Goal: Find specific page/section: Find specific page/section

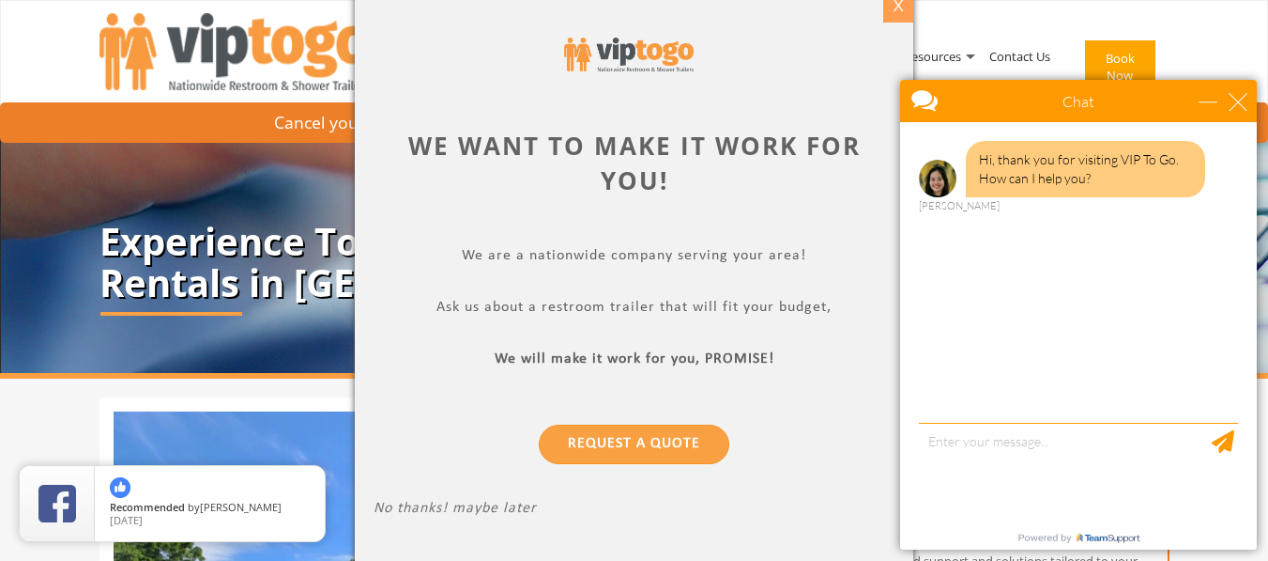
click at [898, 11] on div "X" at bounding box center [897, 7] width 29 height 32
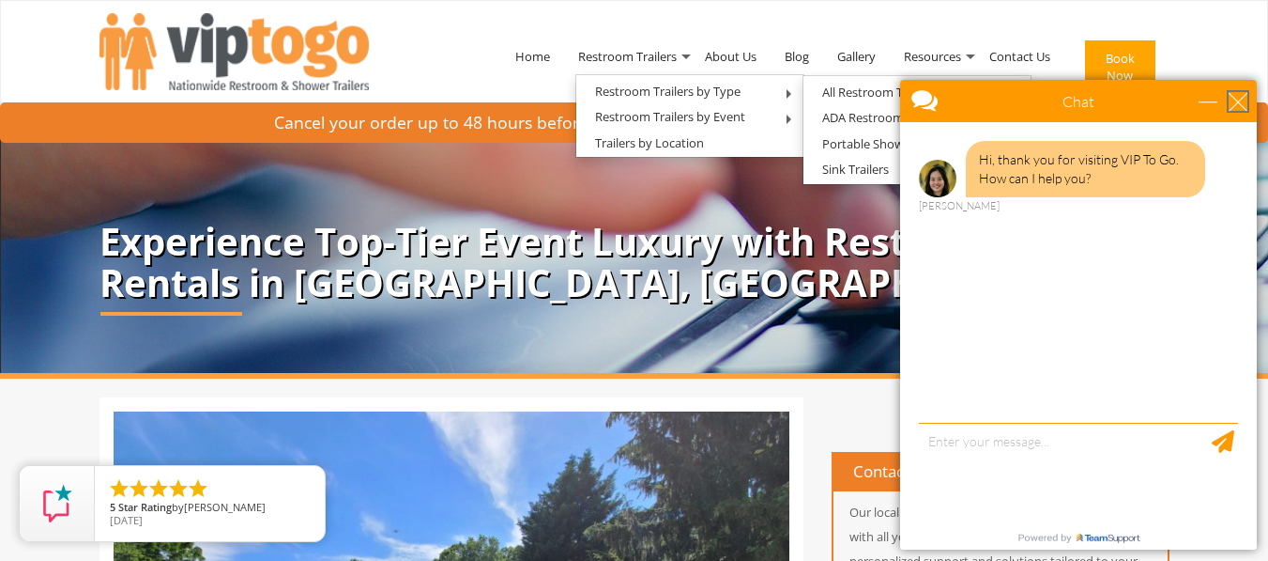
click at [1242, 100] on div "close" at bounding box center [1238, 101] width 19 height 19
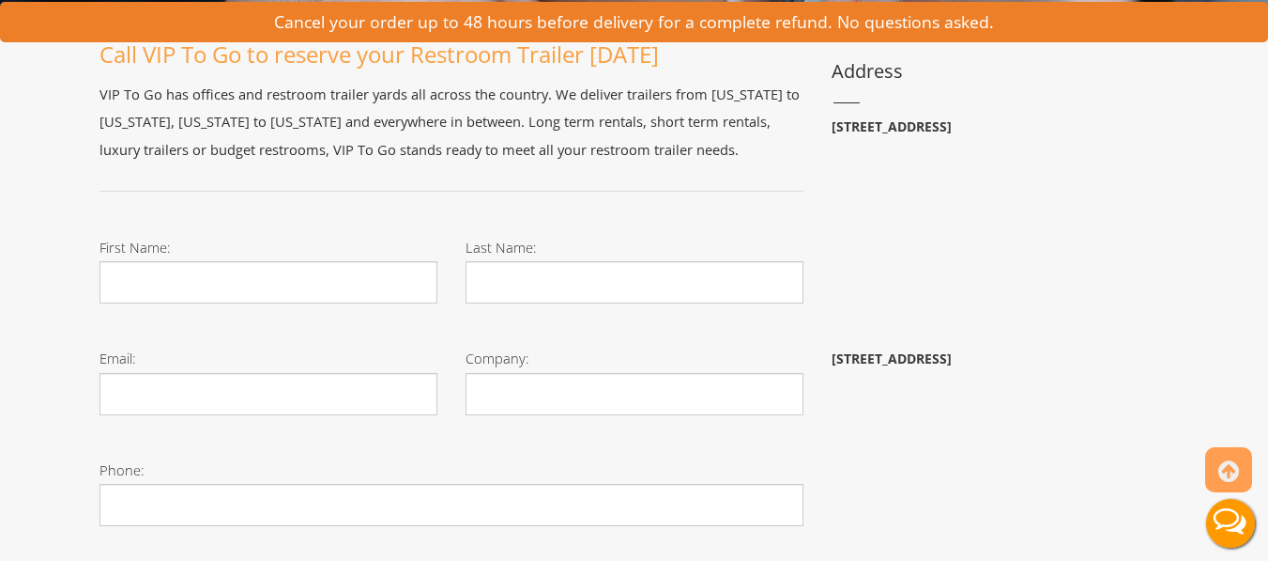
click at [952, 362] on b "29055 SW 107th Ave, Homestead, FL 33032" at bounding box center [892, 358] width 120 height 18
copy b "Homestead"
click at [952, 366] on b "29055 SW 107th Ave, Homestead, FL 33032" at bounding box center [892, 358] width 120 height 18
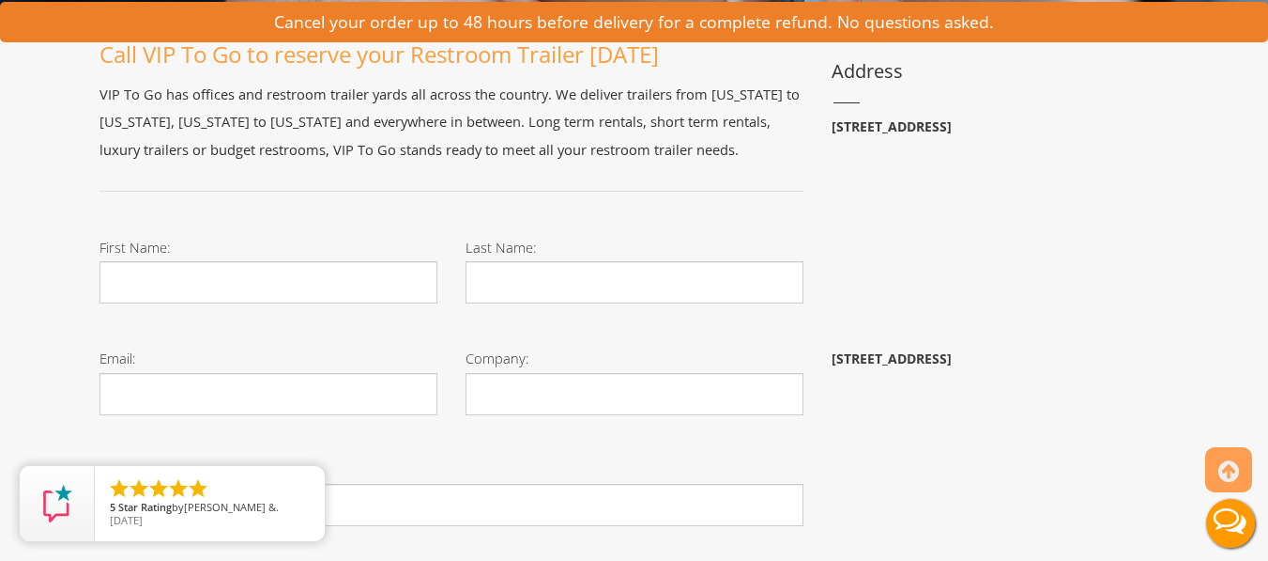
copy b "Homestead"
click at [952, 358] on b "29055 SW 107th Ave, Homestead, FL 33032" at bounding box center [892, 358] width 120 height 18
copy b "Homestead"
click at [952, 358] on b "29055 SW 107th Ave, Homestead, FL 33032" at bounding box center [892, 358] width 120 height 18
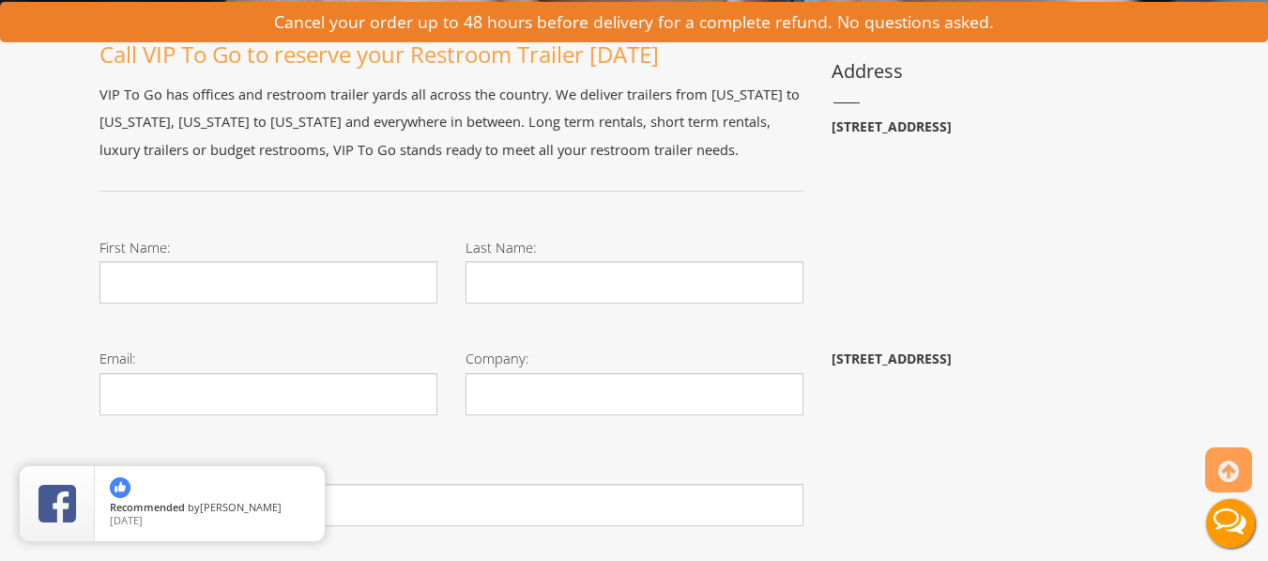
copy b "Homestead"
click at [952, 358] on b "29055 SW 107th Ave, Homestead, FL 33032" at bounding box center [892, 358] width 120 height 18
copy b "Homestead"
click at [952, 358] on b "29055 SW 107th Ave, Homestead, FL 33032" at bounding box center [892, 358] width 120 height 18
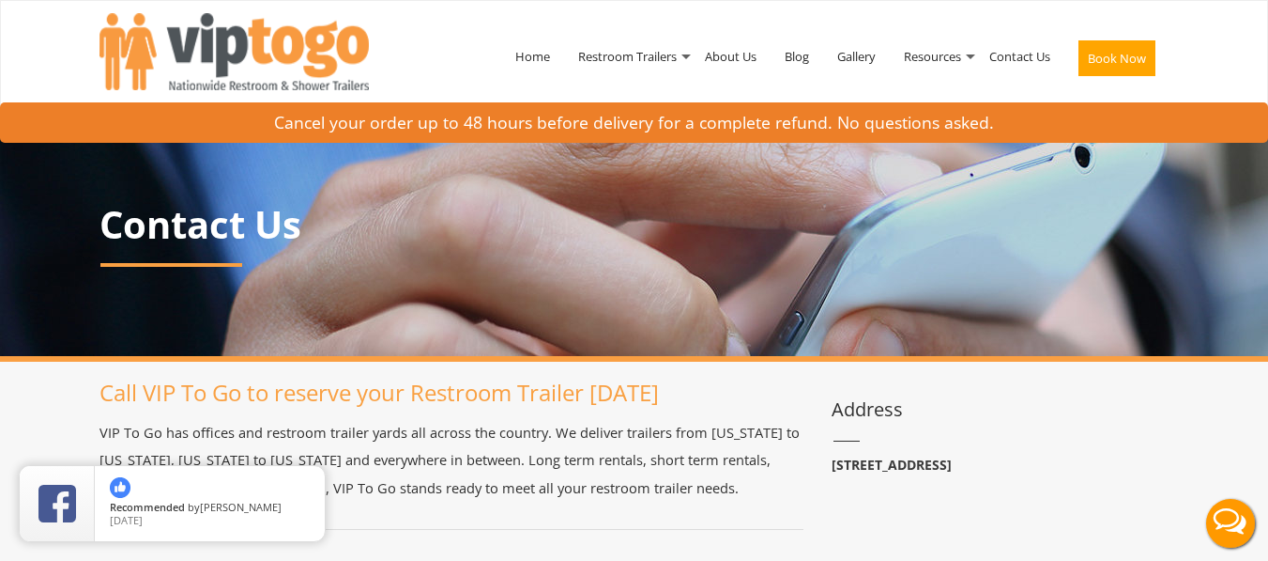
scroll to position [417, 0]
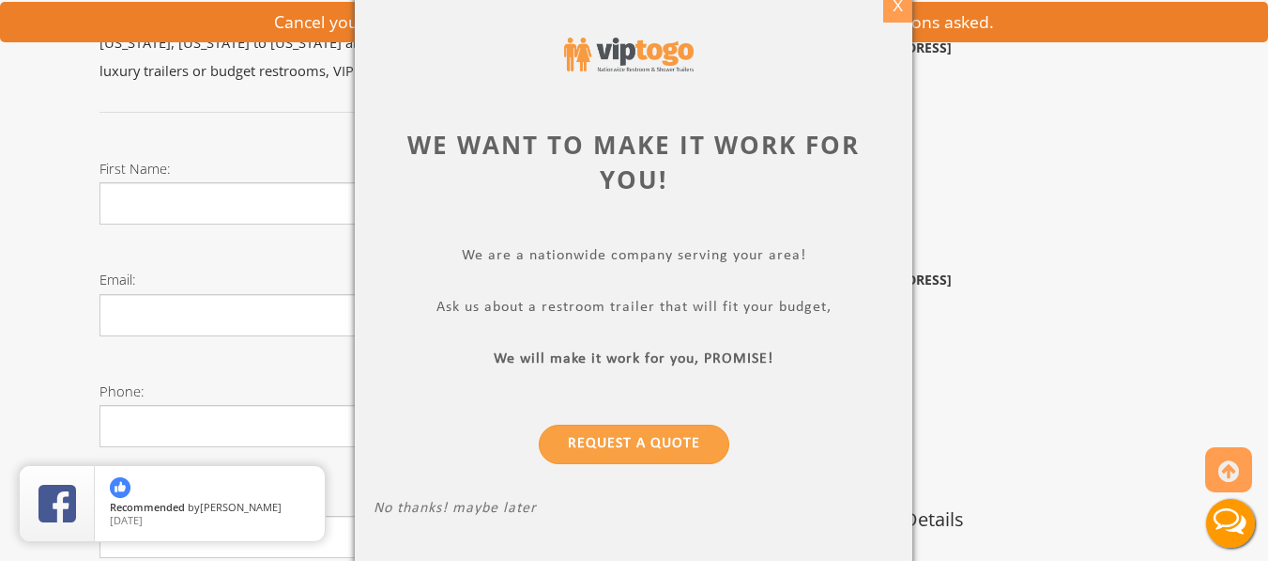
click at [891, 9] on div "X" at bounding box center [897, 7] width 29 height 32
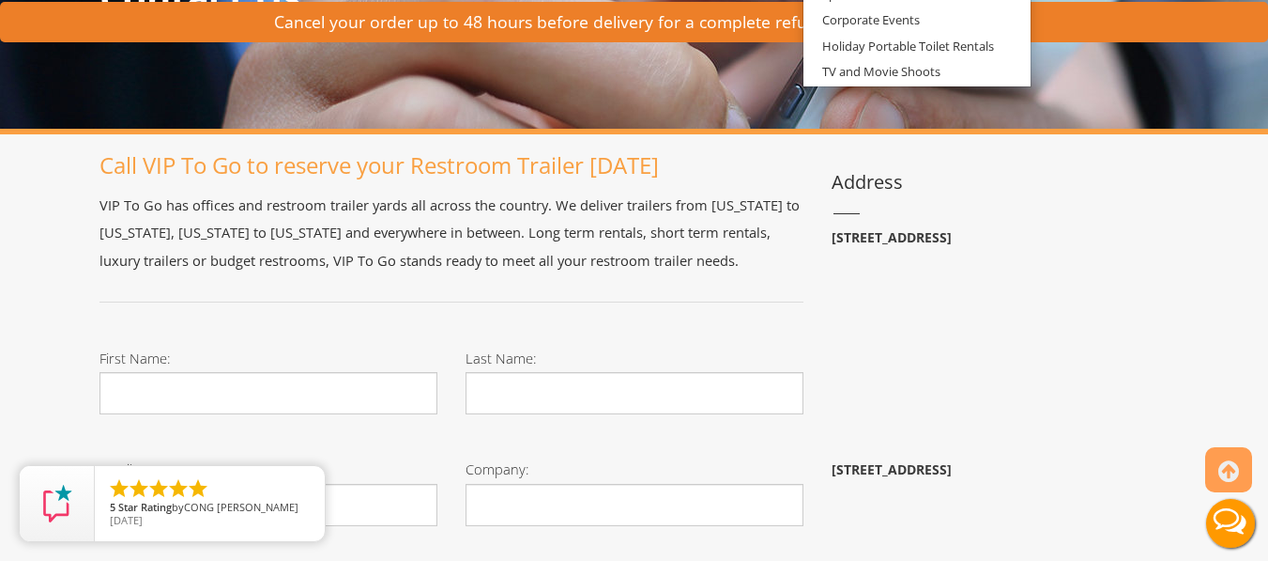
scroll to position [0, 0]
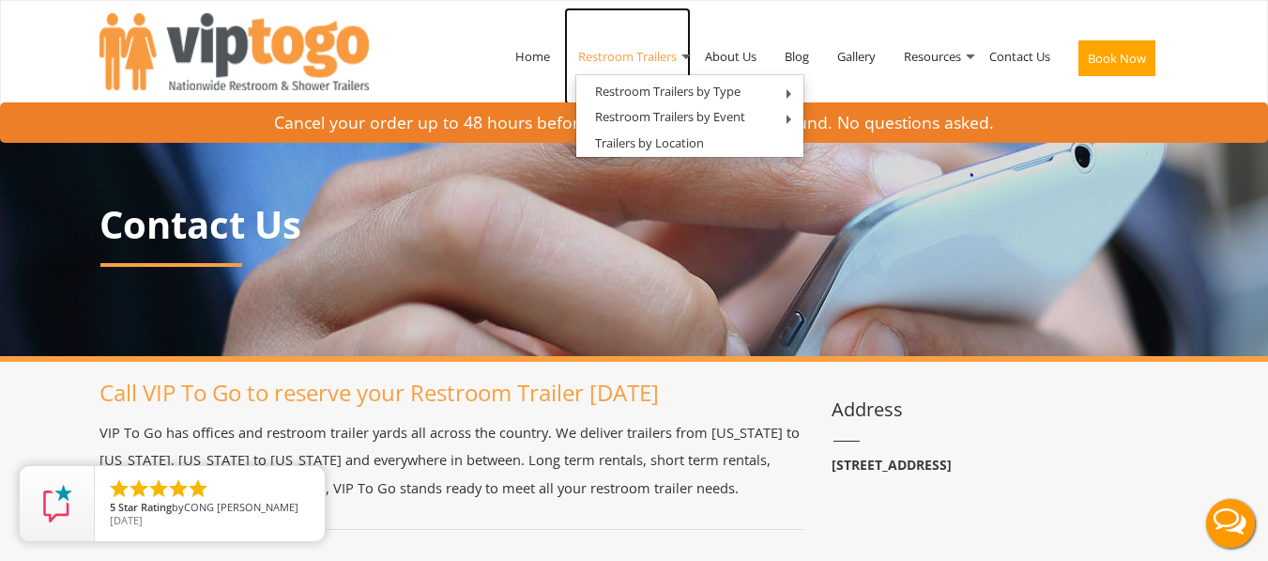
click at [634, 54] on link "Restroom Trailers" at bounding box center [627, 57] width 127 height 98
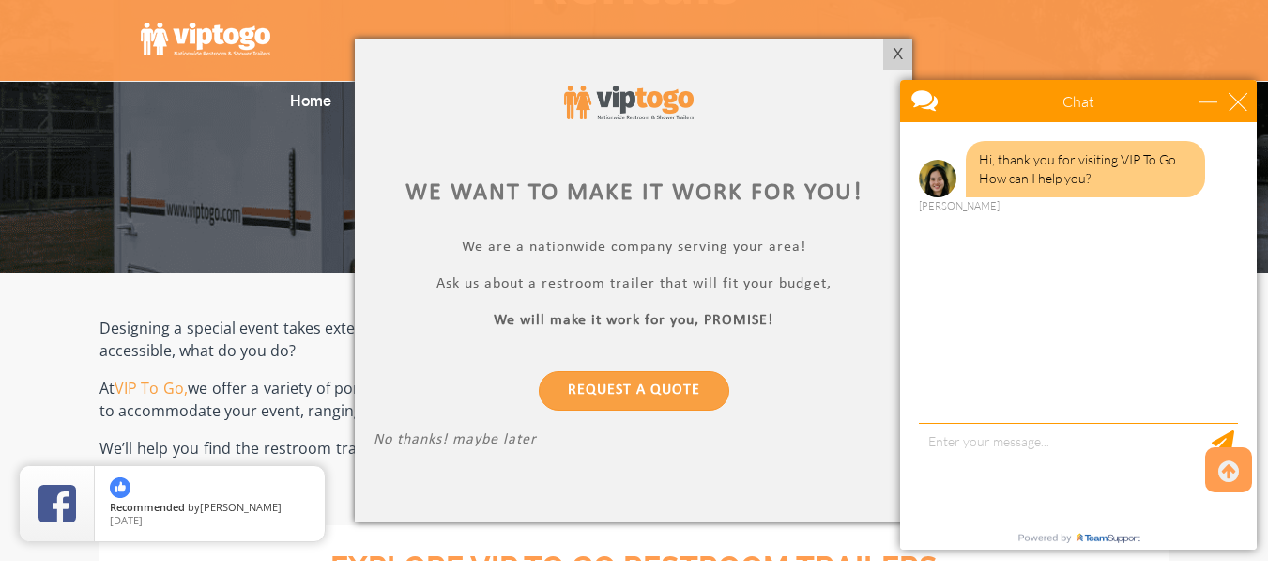
scroll to position [225, 0]
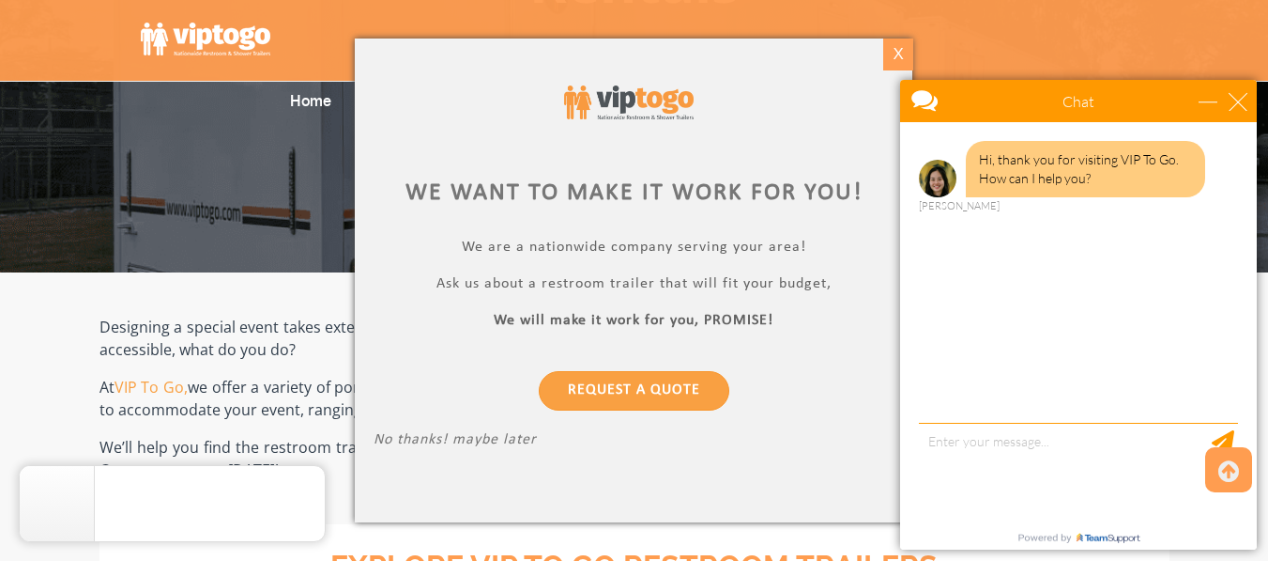
click at [896, 56] on div "X" at bounding box center [897, 54] width 29 height 32
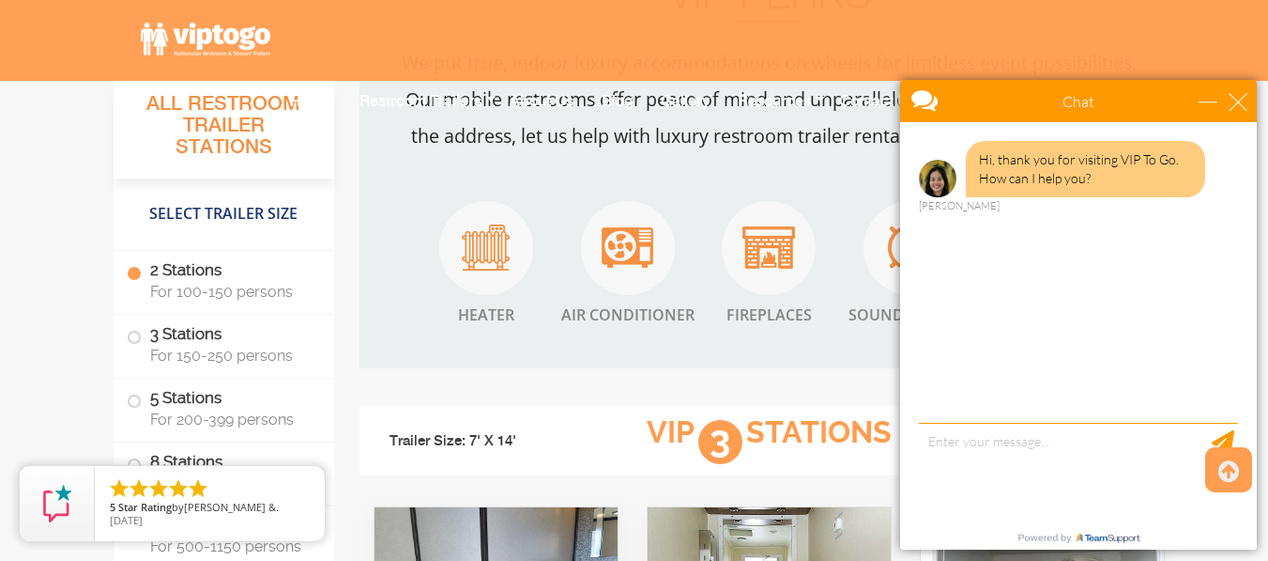
scroll to position [2253, 0]
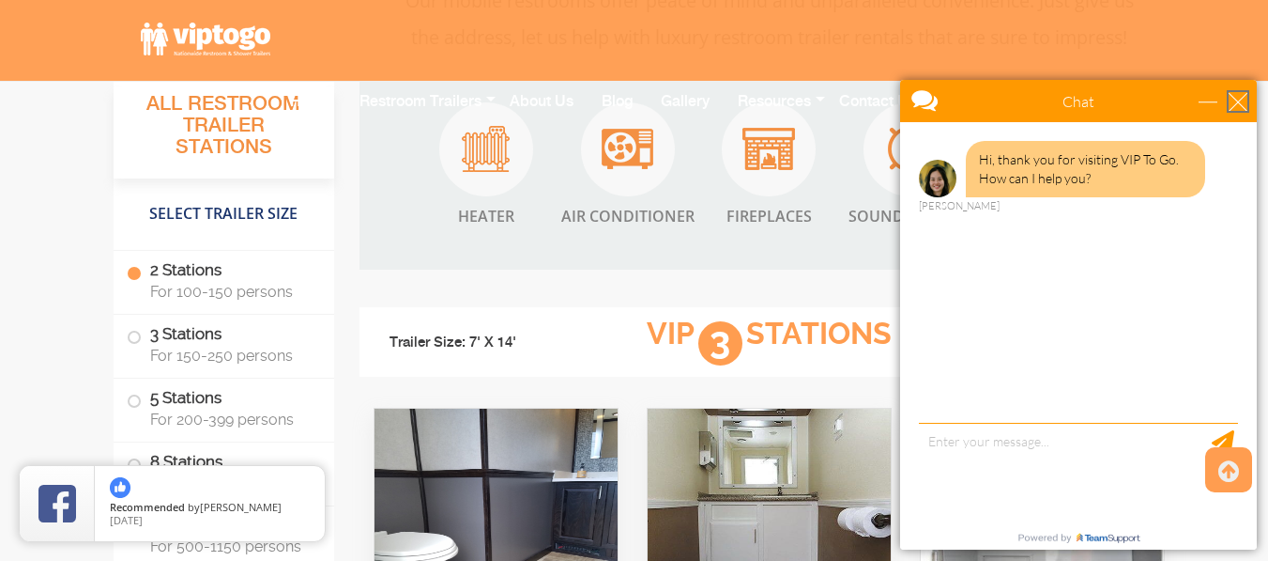
click at [1239, 104] on div "close" at bounding box center [1238, 101] width 19 height 19
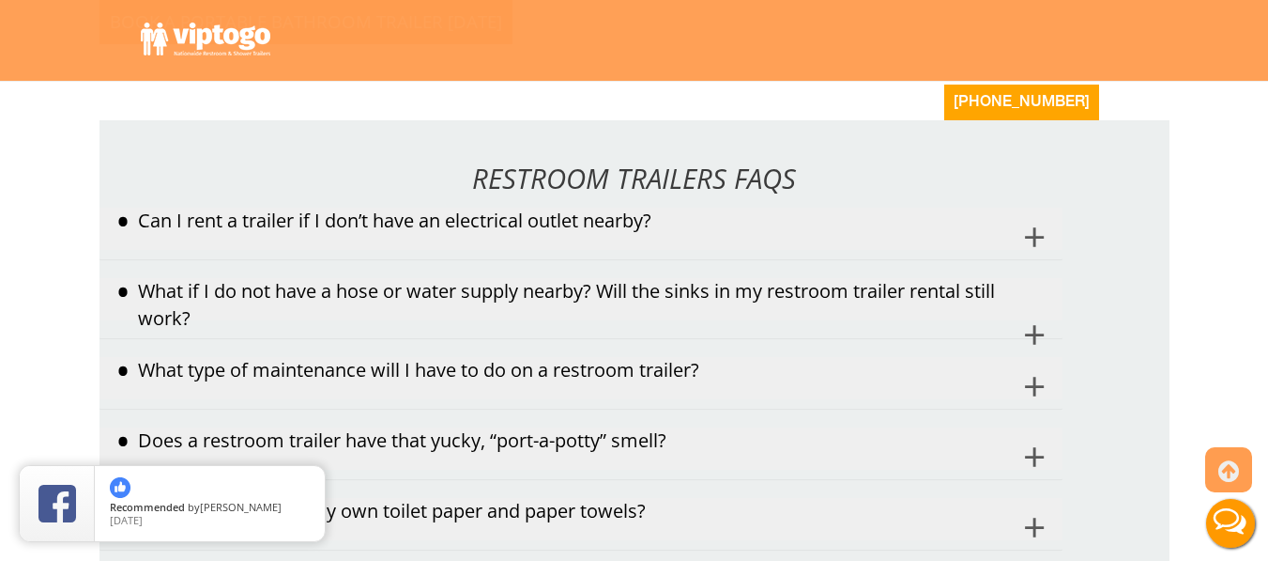
scroll to position [11936, 0]
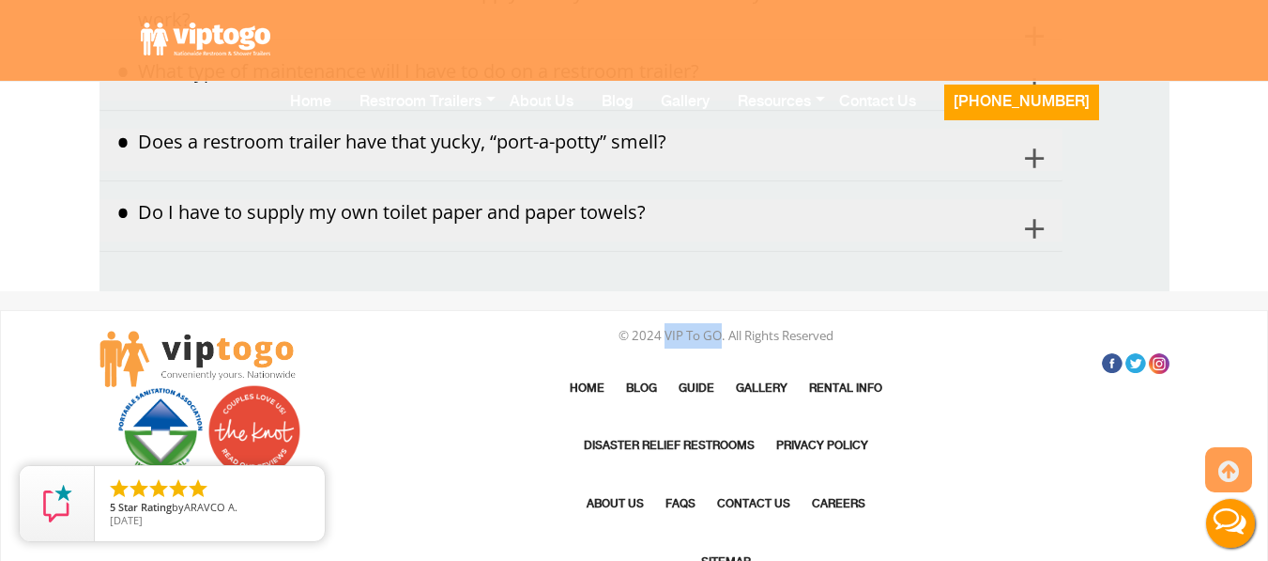
drag, startPoint x: 661, startPoint y: 310, endPoint x: 715, endPoint y: 308, distance: 54.5
click at [715, 323] on p "© 2024 VIP To GO. All Rights Reserved" at bounding box center [726, 335] width 549 height 25
copy p "VIP To GO"
